Goal: Task Accomplishment & Management: Use online tool/utility

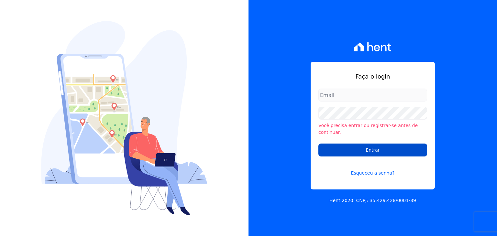
type input "[PERSON_NAME][EMAIL_ADDRESS][DOMAIN_NAME]"
click at [371, 148] on input "Entrar" at bounding box center [372, 150] width 109 height 13
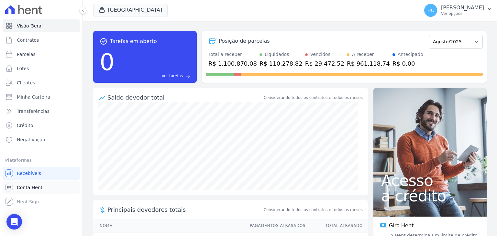
click at [24, 192] on link "Conta Hent" at bounding box center [41, 187] width 77 height 13
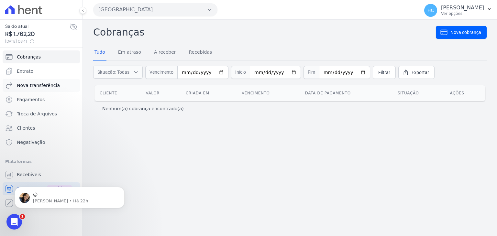
click at [38, 88] on link "Nova transferência" at bounding box center [41, 85] width 77 height 13
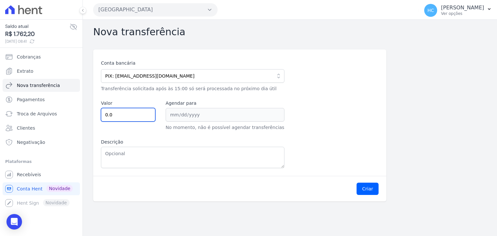
click at [119, 119] on input "0.0" at bounding box center [128, 115] width 54 height 14
type input "0"
type input "1762.20"
click at [236, 191] on div "Criar" at bounding box center [239, 189] width 293 height 26
click at [378, 189] on button "Criar" at bounding box center [367, 189] width 22 height 12
